Goal: Task Accomplishment & Management: Use online tool/utility

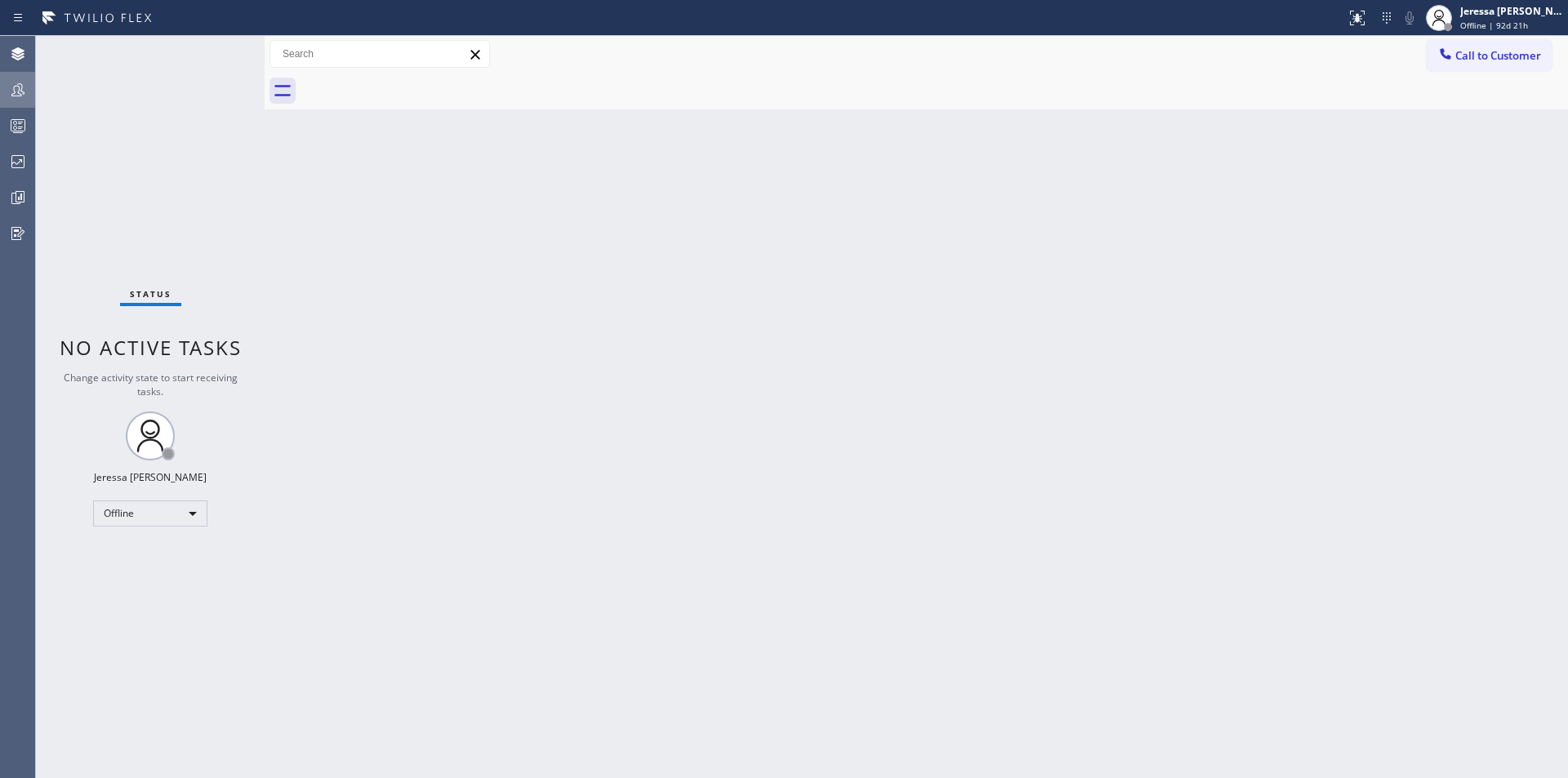
click at [16, 89] on icon at bounding box center [18, 90] width 20 height 20
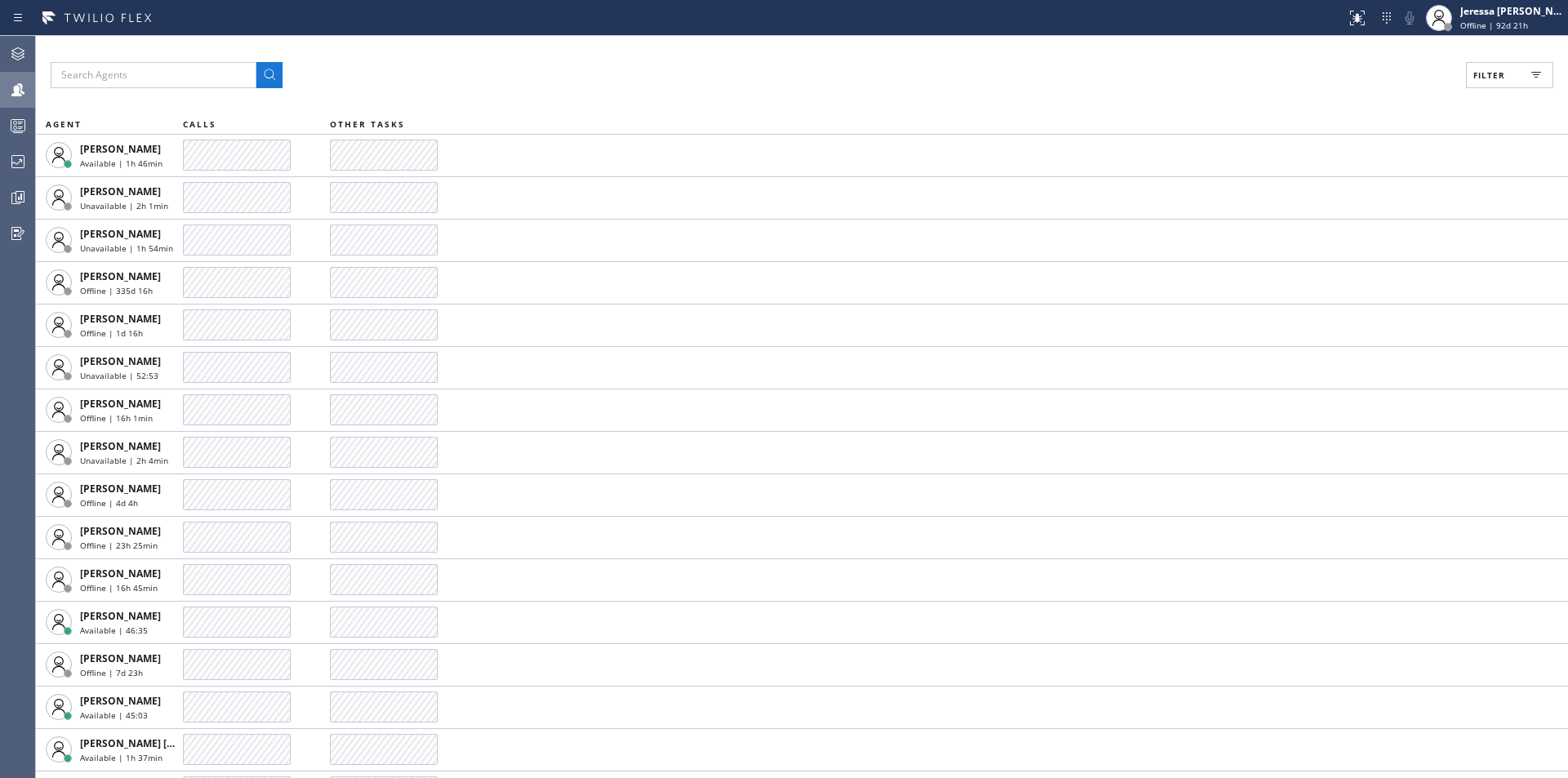
click at [1487, 78] on span "Filter" at bounding box center [1488, 75] width 32 height 11
click at [1359, 189] on label "Available" at bounding box center [1447, 193] width 215 height 14
click at [1340, 189] on input "Available" at bounding box center [1329, 192] width 20 height 20
checkbox input "true"
click at [1457, 92] on span "Apply" at bounding box center [1468, 93] width 34 height 11
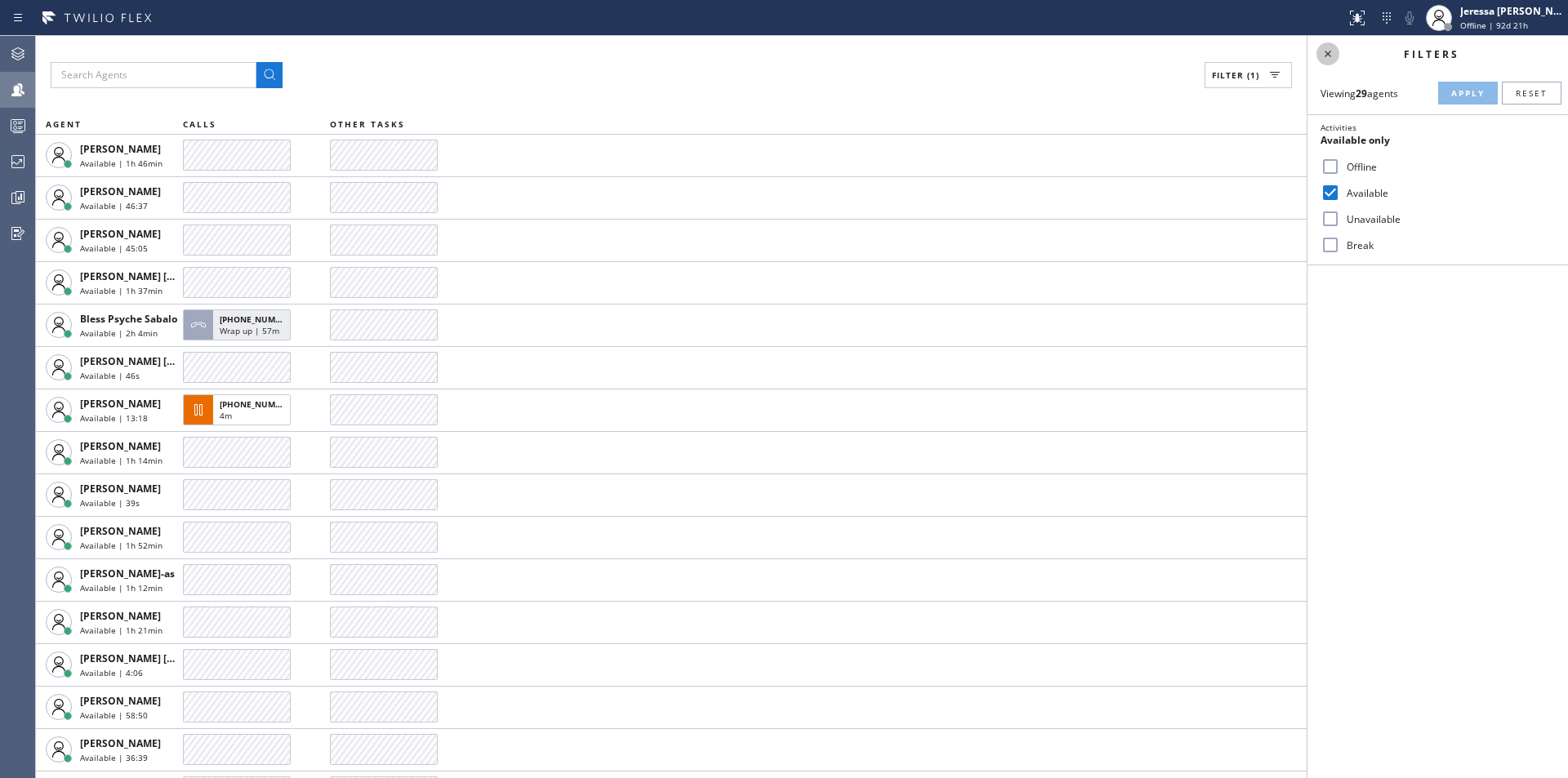
click at [1331, 53] on icon at bounding box center [1328, 53] width 20 height 20
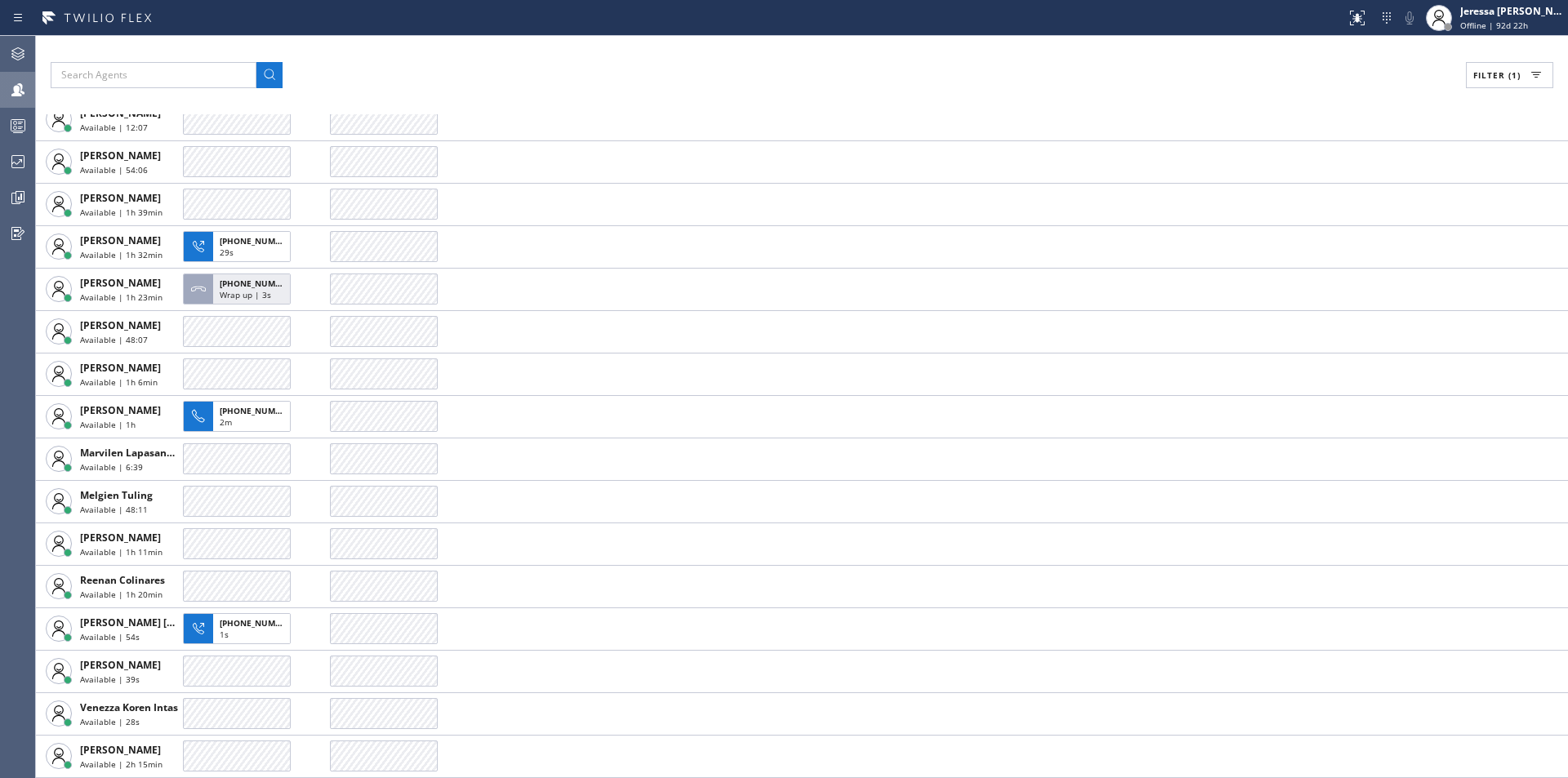
scroll to position [238, 0]
